Goal: Find specific page/section: Find specific page/section

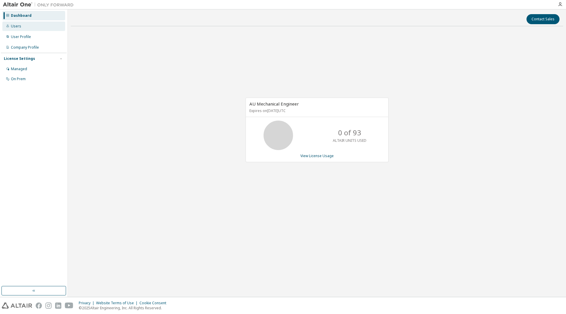
click at [24, 28] on div "Users" at bounding box center [33, 26] width 63 height 9
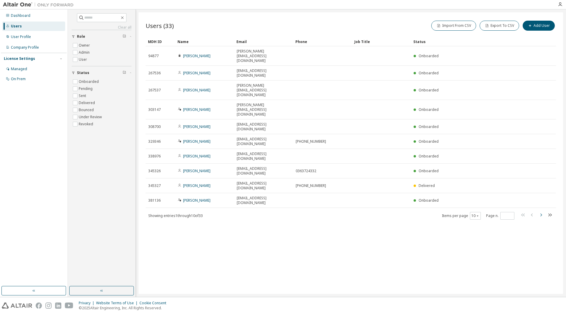
click at [541, 211] on icon "button" at bounding box center [540, 214] width 7 height 7
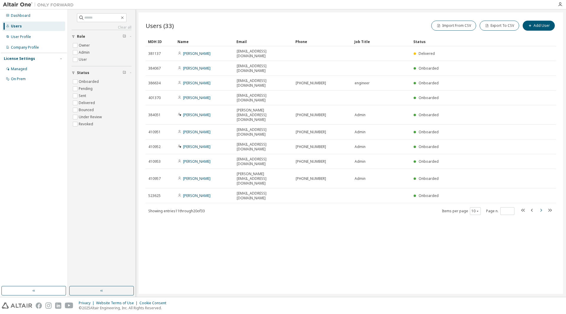
click at [541, 207] on icon "button" at bounding box center [540, 210] width 7 height 7
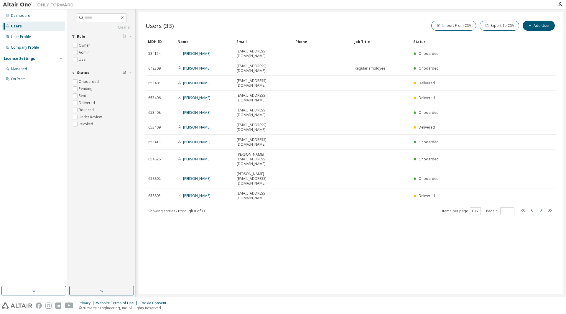
click at [541, 207] on icon "button" at bounding box center [540, 210] width 7 height 7
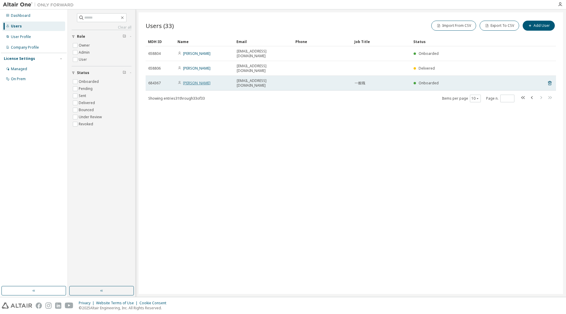
click at [195, 80] on link "市川 達也" at bounding box center [196, 82] width 27 height 5
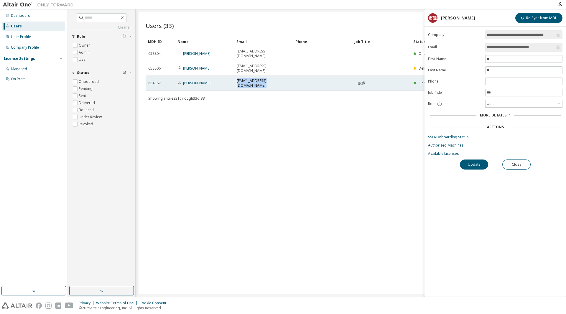
drag, startPoint x: 300, startPoint y: 74, endPoint x: 236, endPoint y: 73, distance: 64.6
click at [236, 76] on tr "684367 市川 達也 ichikawa_tatsuya@tepsco.co.jp 一般職 Onboarded" at bounding box center [351, 83] width 410 height 15
drag, startPoint x: 204, startPoint y: 71, endPoint x: 184, endPoint y: 71, distance: 20.6
click at [184, 81] on div "市川 達也" at bounding box center [205, 83] width 54 height 5
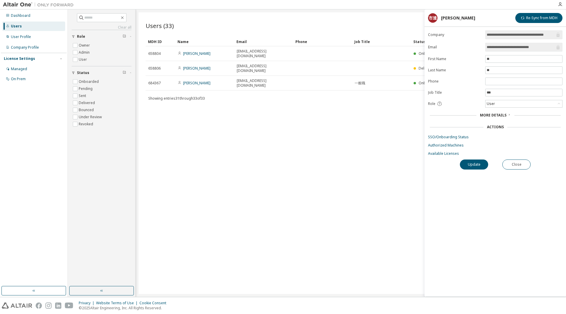
drag, startPoint x: 182, startPoint y: 71, endPoint x: 297, endPoint y: 97, distance: 117.9
click at [312, 103] on div "Users (33) Import From CSV Export To CSV Add User Clear Load Save Save As Field…" at bounding box center [351, 153] width 424 height 282
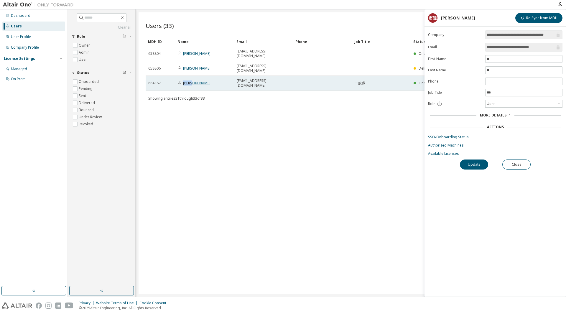
drag, startPoint x: 211, startPoint y: 69, endPoint x: 185, endPoint y: 69, distance: 26.5
click at [185, 81] on div "市川 達也" at bounding box center [205, 83] width 54 height 5
copy link "市川 達也"
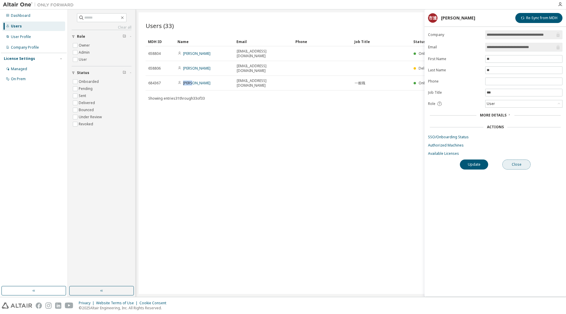
click at [513, 163] on button "Close" at bounding box center [516, 164] width 28 height 10
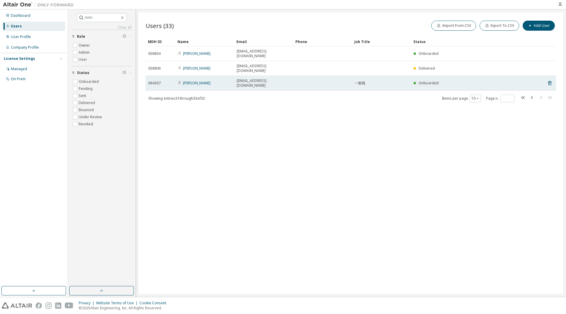
click at [191, 76] on td "市川 達也" at bounding box center [204, 83] width 59 height 15
click at [194, 80] on link "市川 達也" at bounding box center [196, 82] width 27 height 5
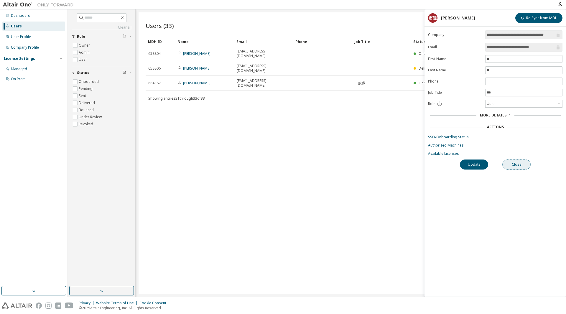
click at [516, 164] on button "Close" at bounding box center [516, 164] width 28 height 10
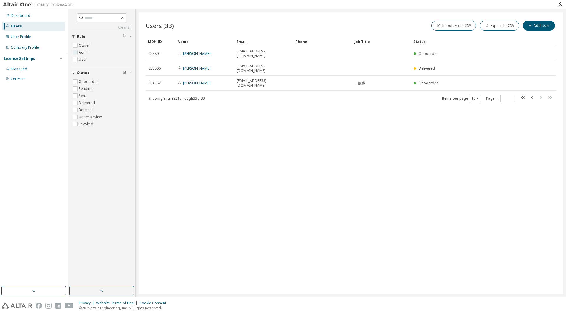
click at [95, 54] on span "Admin" at bounding box center [102, 52] width 60 height 7
type input "*"
